Goal: Information Seeking & Learning: Learn about a topic

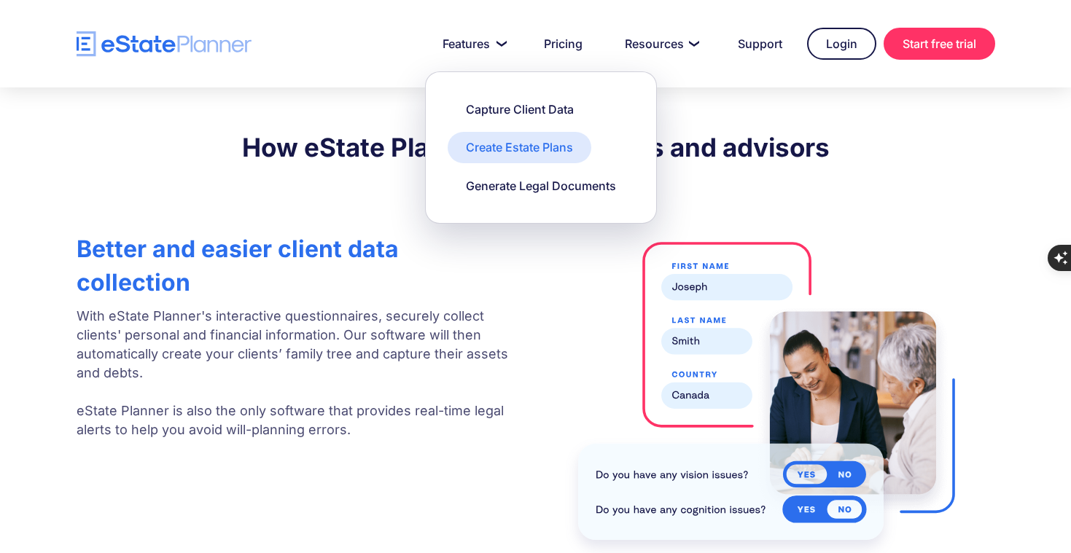
scroll to position [2096, 0]
click at [503, 145] on div "Create Estate Plans" at bounding box center [519, 147] width 107 height 16
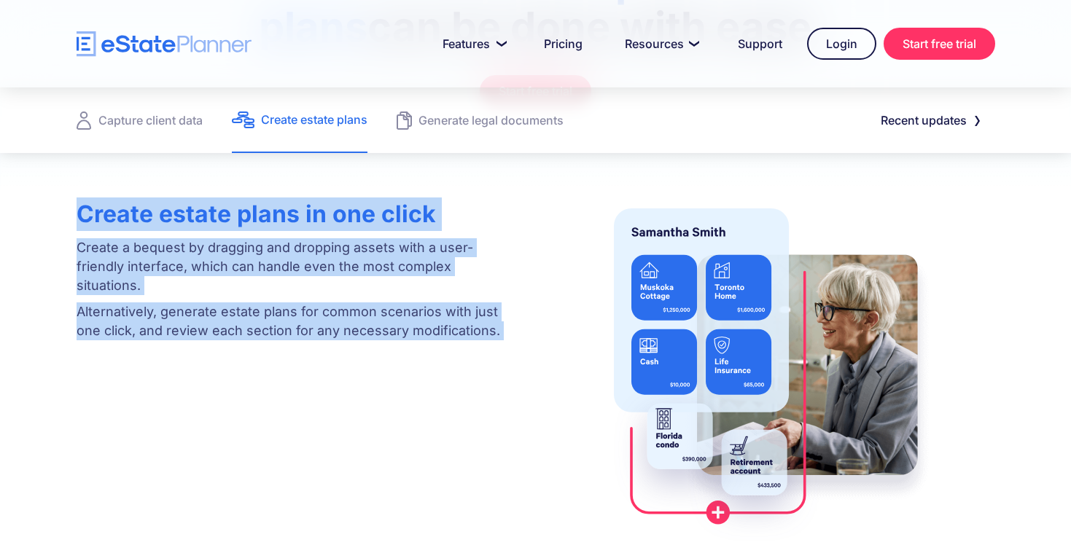
drag, startPoint x: 56, startPoint y: 207, endPoint x: 537, endPoint y: 379, distance: 511.0
click at [537, 379] on div "Create estate plans in one click Create a bequest by dragging and dropping asse…" at bounding box center [536, 367] width 962 height 354
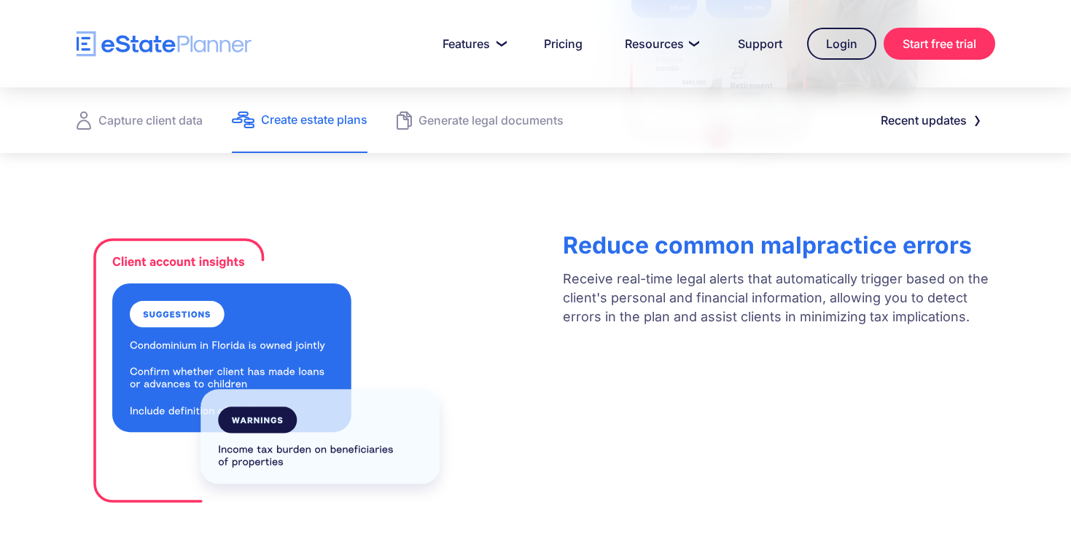
copy div "Create estate plans in one click Create a bequest by dragging and dropping asse…"
click at [473, 319] on div at bounding box center [306, 371] width 458 height 298
